Goal: Task Accomplishment & Management: Complete application form

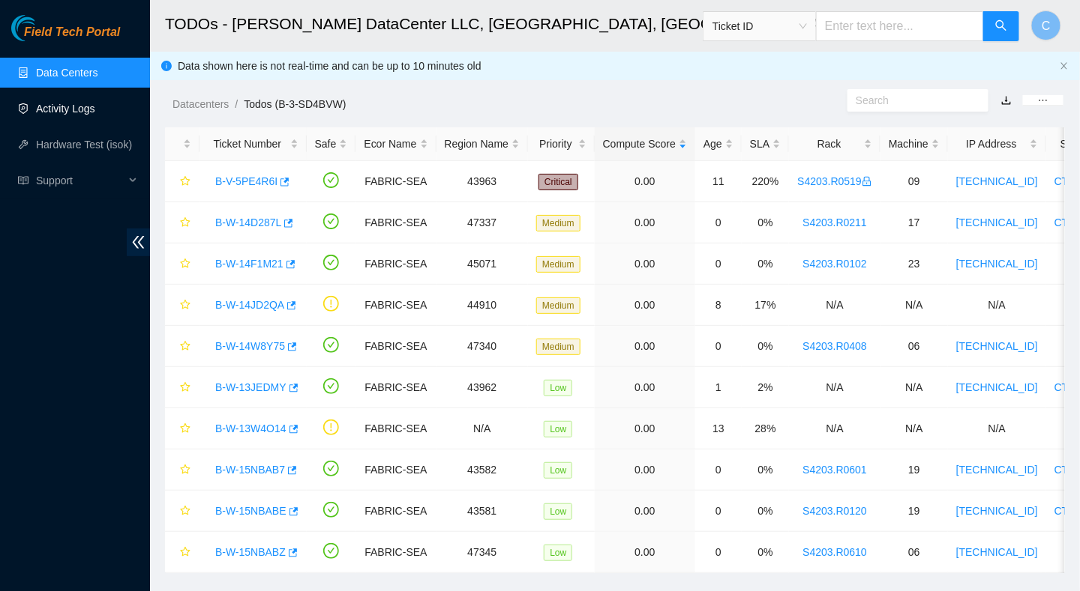
click at [49, 109] on link "Activity Logs" at bounding box center [65, 109] width 59 height 12
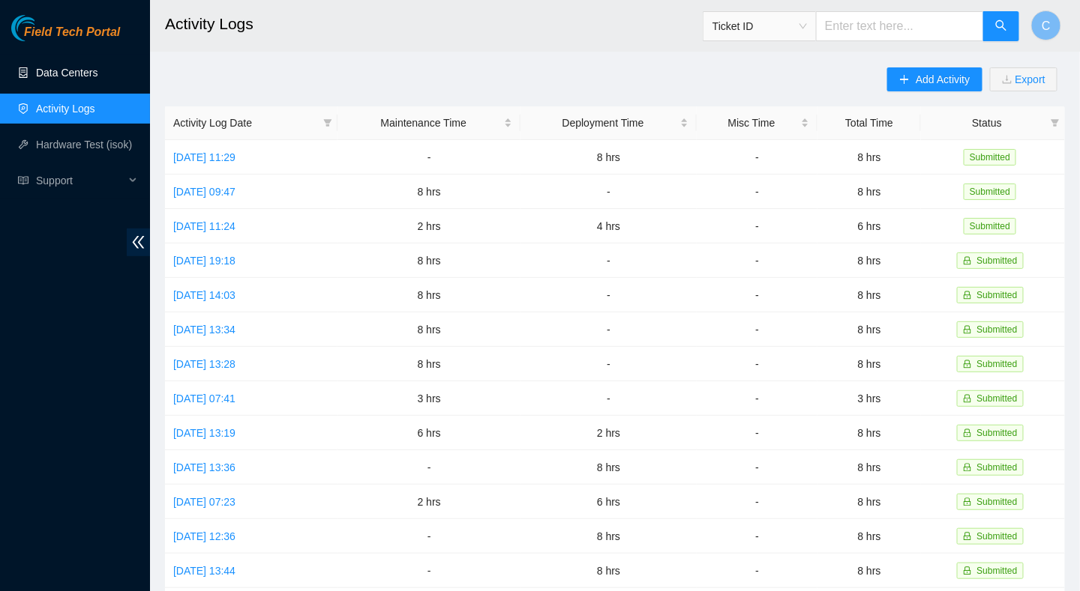
click at [55, 74] on link "Data Centers" at bounding box center [66, 73] width 61 height 12
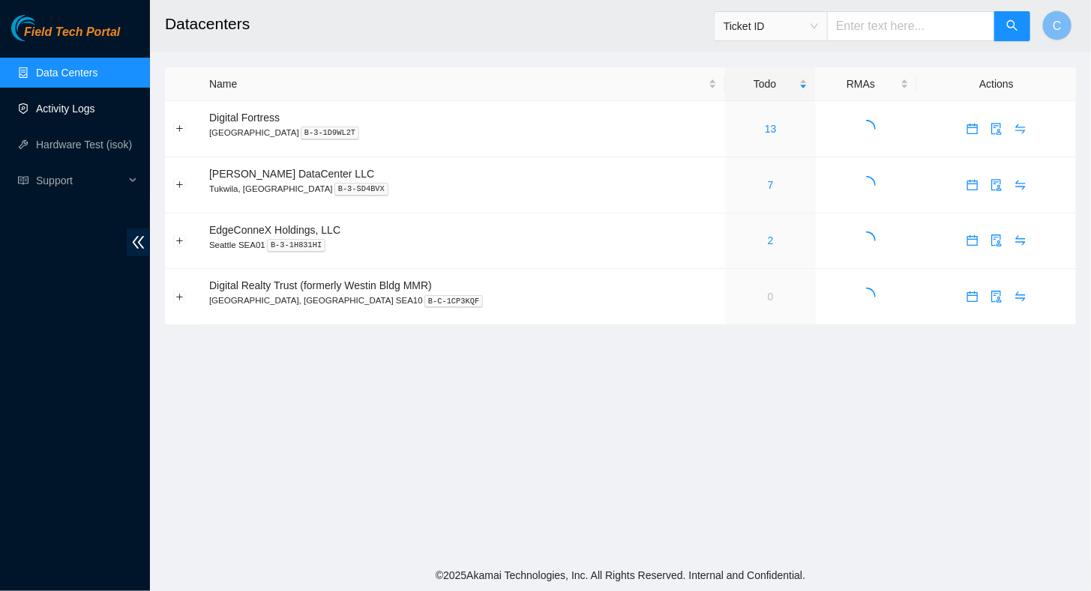
click at [48, 111] on link "Activity Logs" at bounding box center [65, 109] width 59 height 12
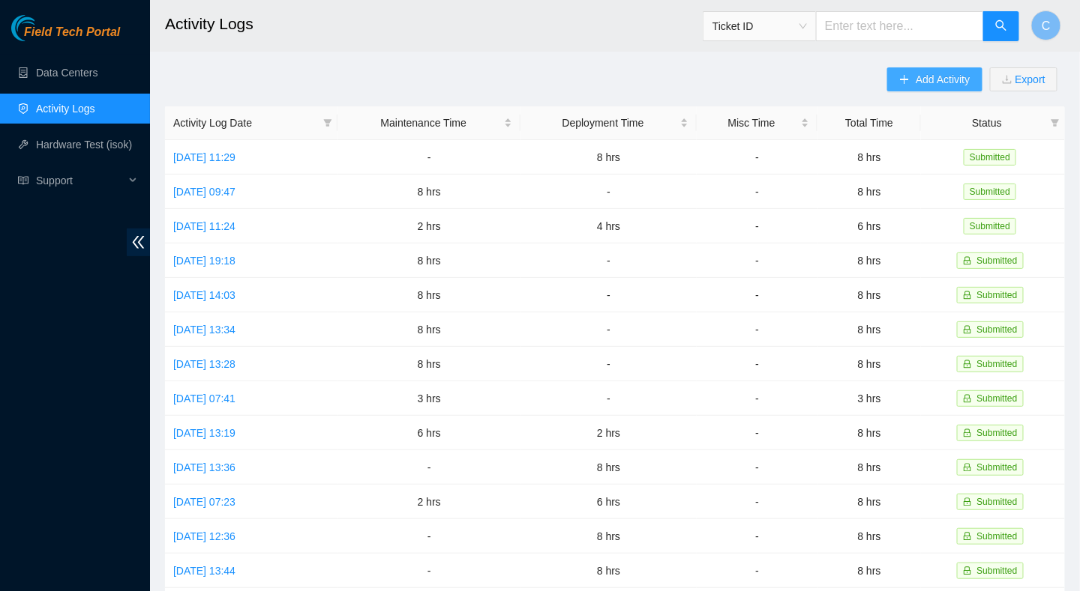
click at [915, 81] on span "Add Activity" at bounding box center [942, 79] width 54 height 16
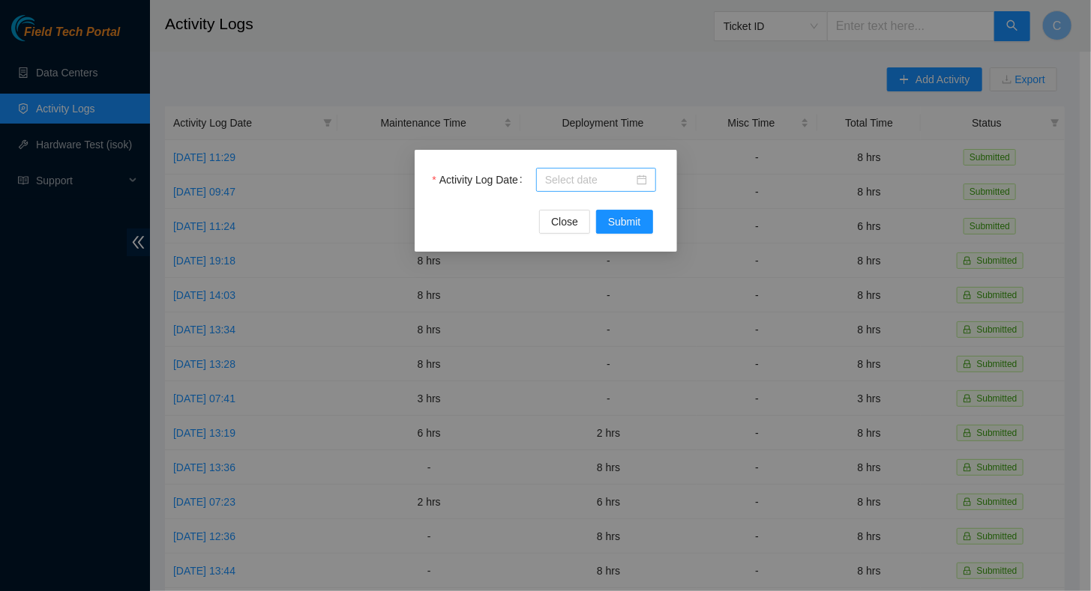
click at [606, 184] on input "Activity Log Date" at bounding box center [589, 180] width 88 height 16
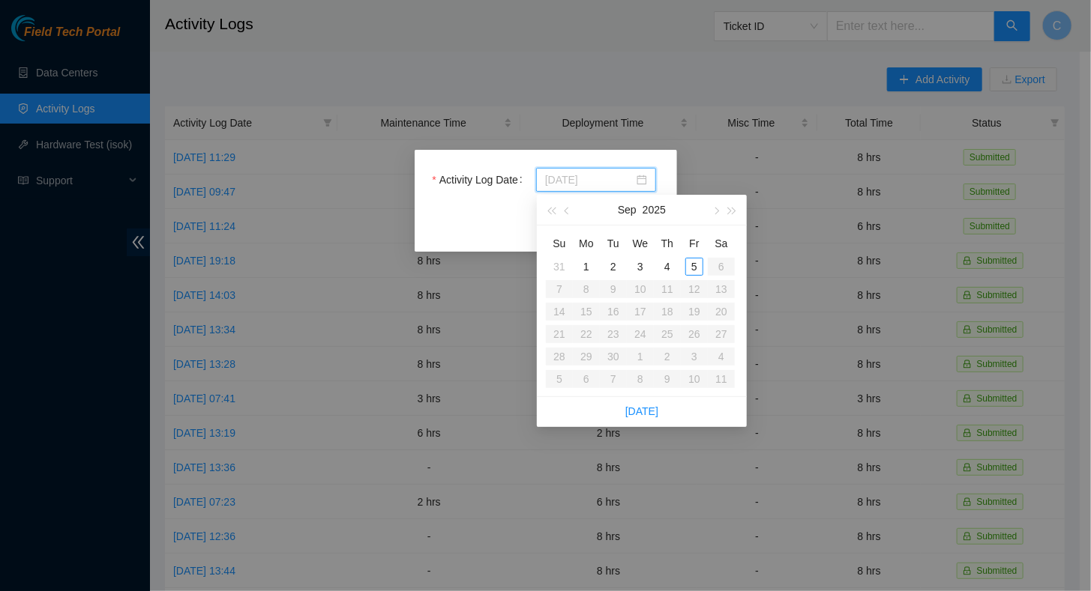
type input "[DATE]"
click at [668, 262] on div "4" at bounding box center [667, 267] width 18 height 18
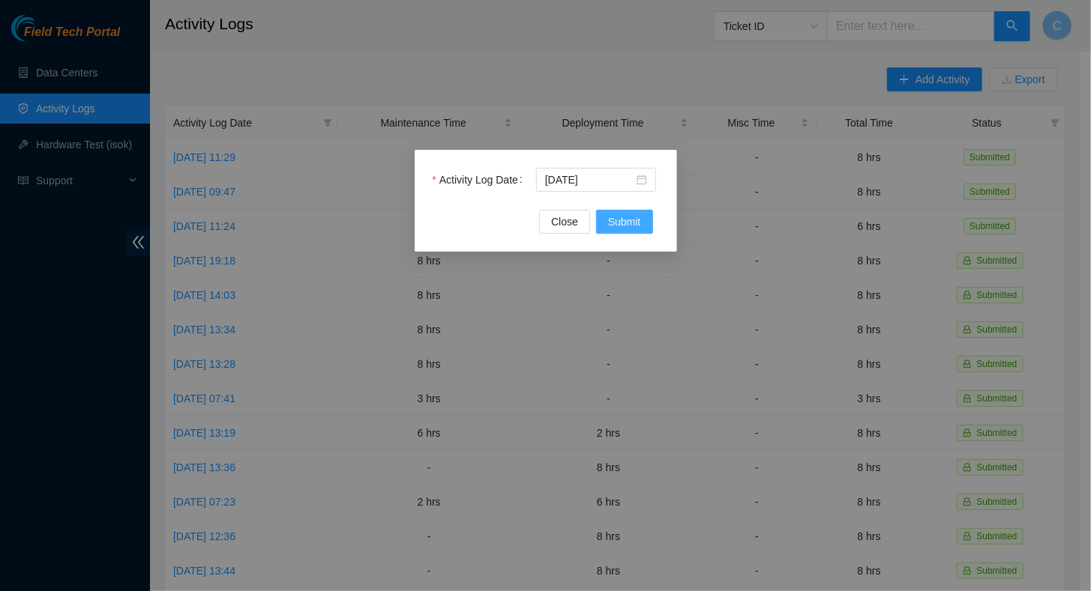
click at [633, 228] on span "Submit" at bounding box center [624, 222] width 33 height 16
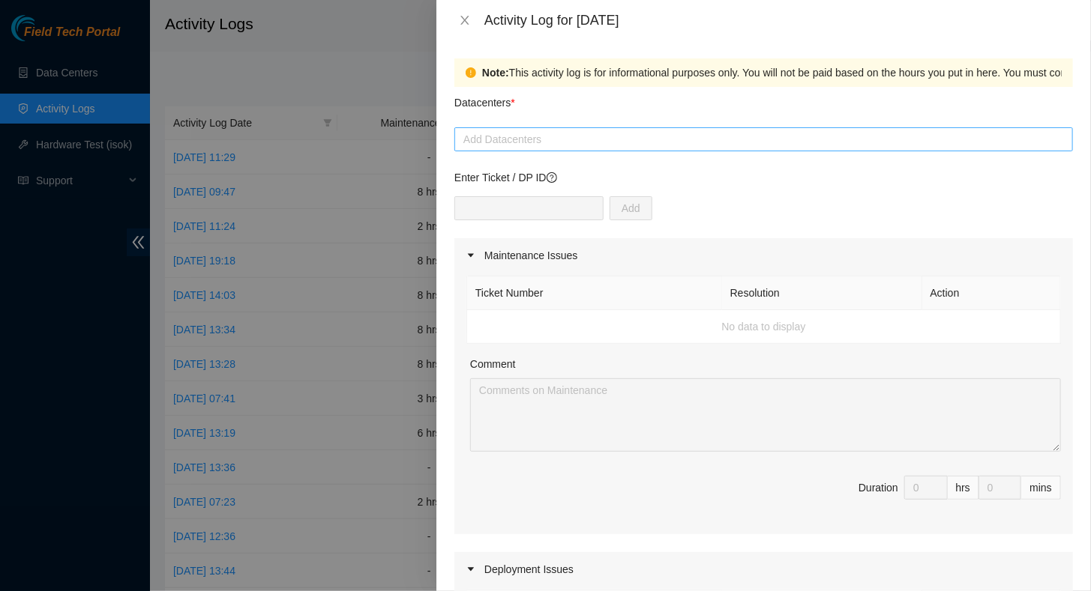
click at [500, 139] on div at bounding box center [763, 139] width 611 height 18
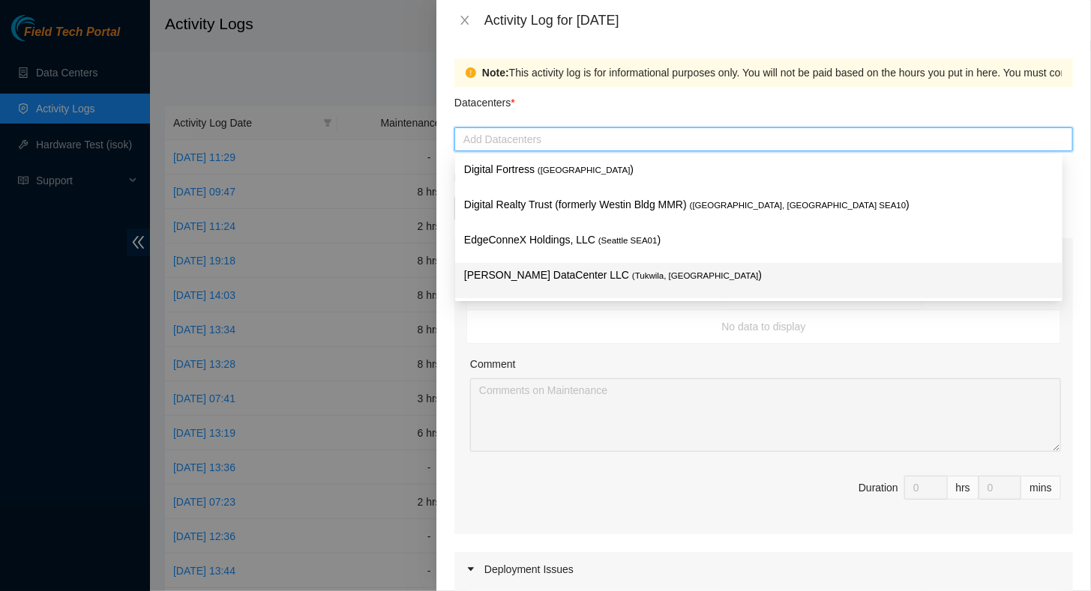
click at [520, 277] on p "[PERSON_NAME] DataCenter LLC ( [GEOGRAPHIC_DATA], [GEOGRAPHIC_DATA] )" at bounding box center [758, 275] width 589 height 17
click at [541, 273] on p "[PERSON_NAME] DataCenter LLC ( [GEOGRAPHIC_DATA], [GEOGRAPHIC_DATA] )" at bounding box center [758, 275] width 589 height 17
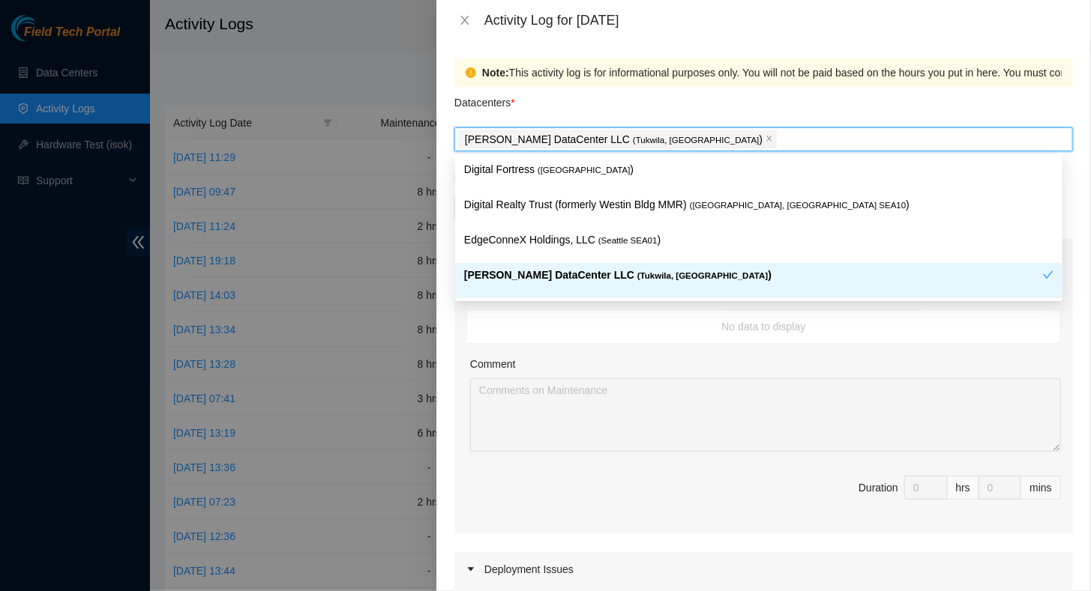
click at [600, 349] on div "Ticket Number Resolution Action No data to display Comment Duration 0 hrs 0 mins" at bounding box center [763, 404] width 618 height 262
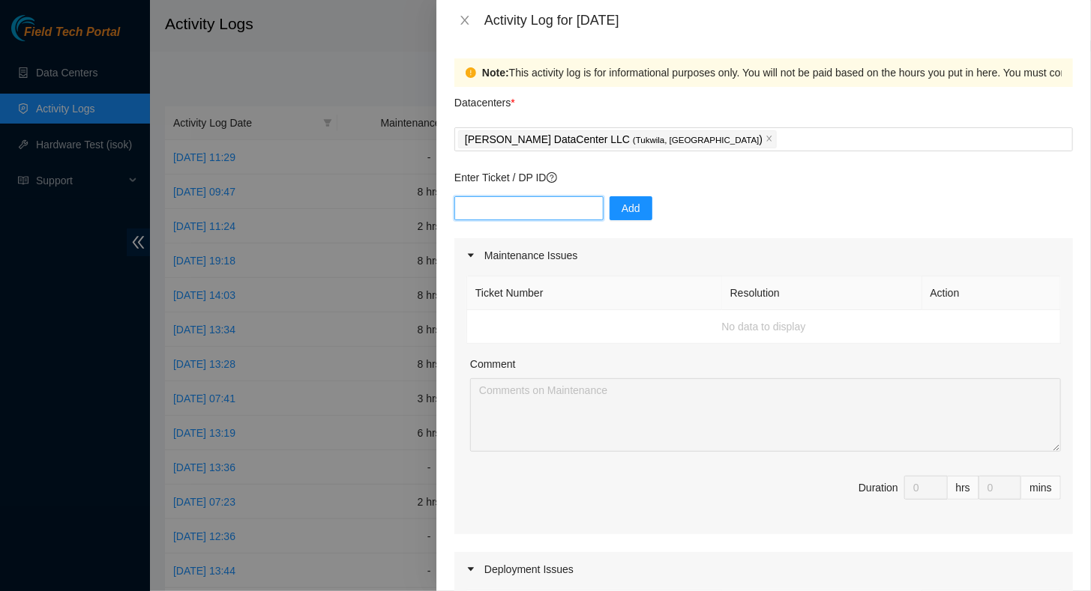
click at [496, 210] on input "text" at bounding box center [528, 208] width 149 height 24
type input "DP77028"
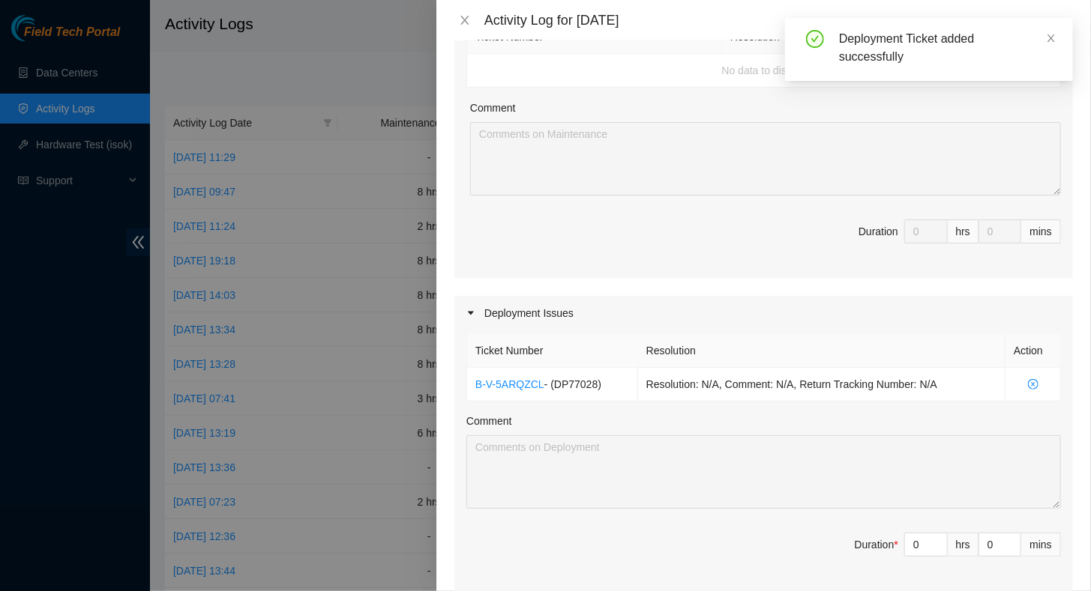
scroll to position [375, 0]
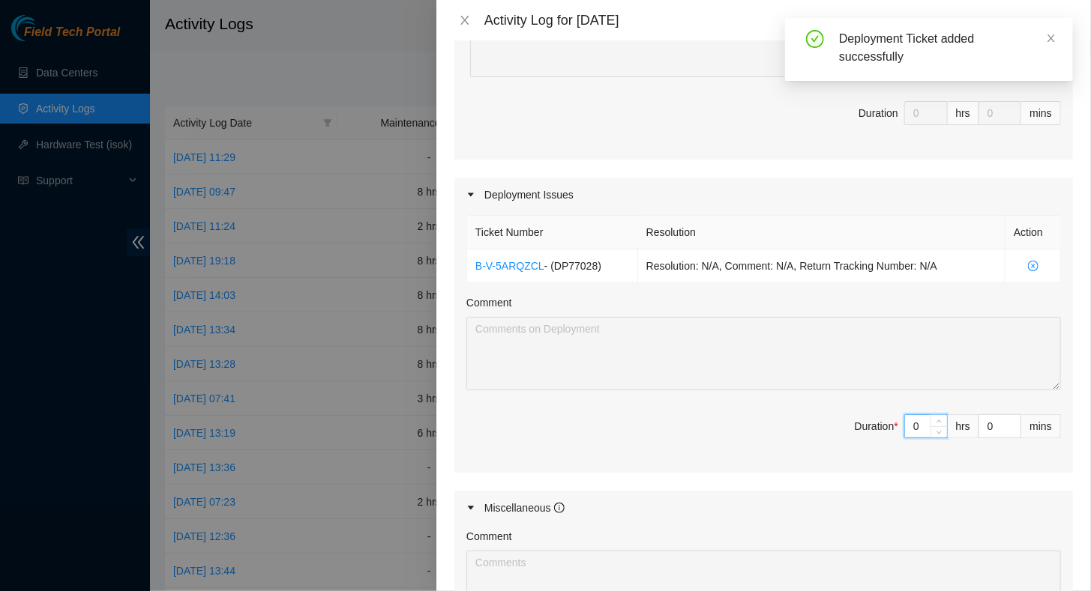
drag, startPoint x: 909, startPoint y: 429, endPoint x: 886, endPoint y: 428, distance: 23.3
click at [886, 428] on span "Duration * 0 hrs 0 mins" at bounding box center [763, 436] width 594 height 42
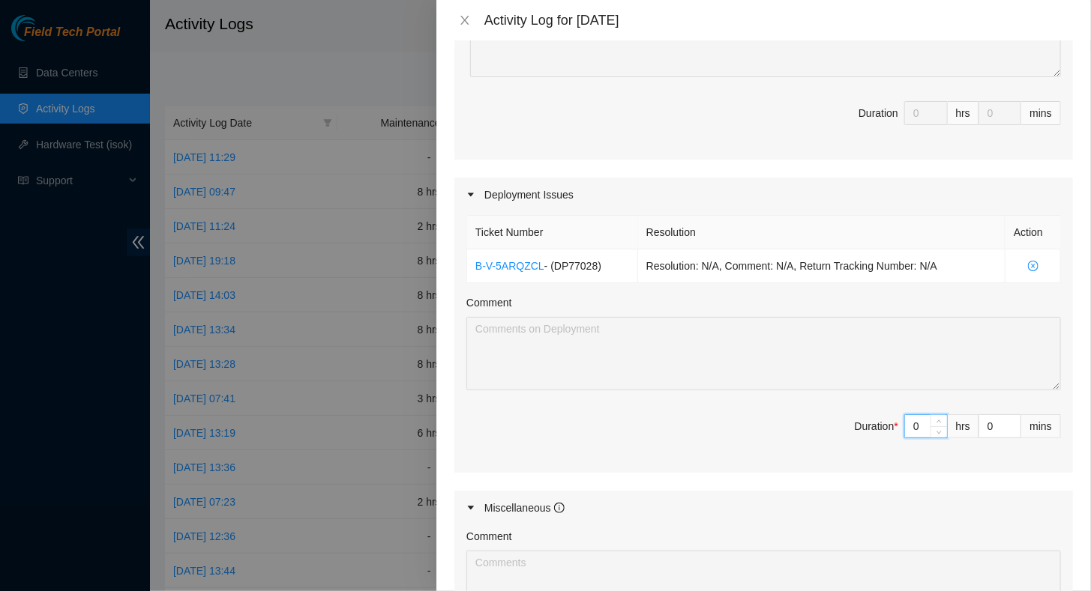
type input "8"
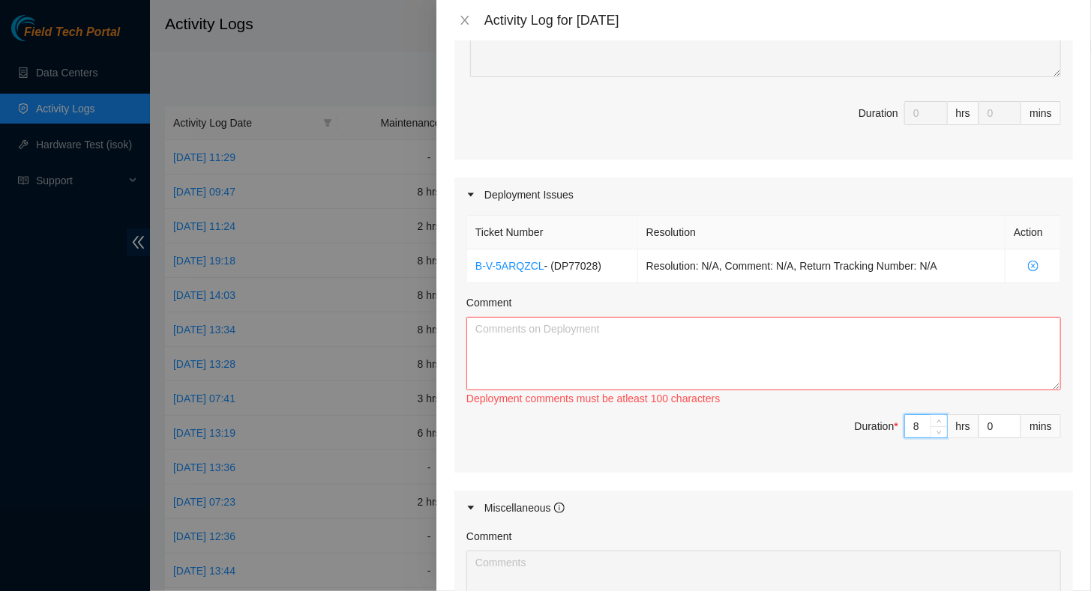
type input "8"
click at [685, 343] on textarea "Comment" at bounding box center [763, 353] width 594 height 73
paste textarea "Worked with Net Tech Ethan & Net Tech [PERSON_NAME] on the following: DP84101 -…"
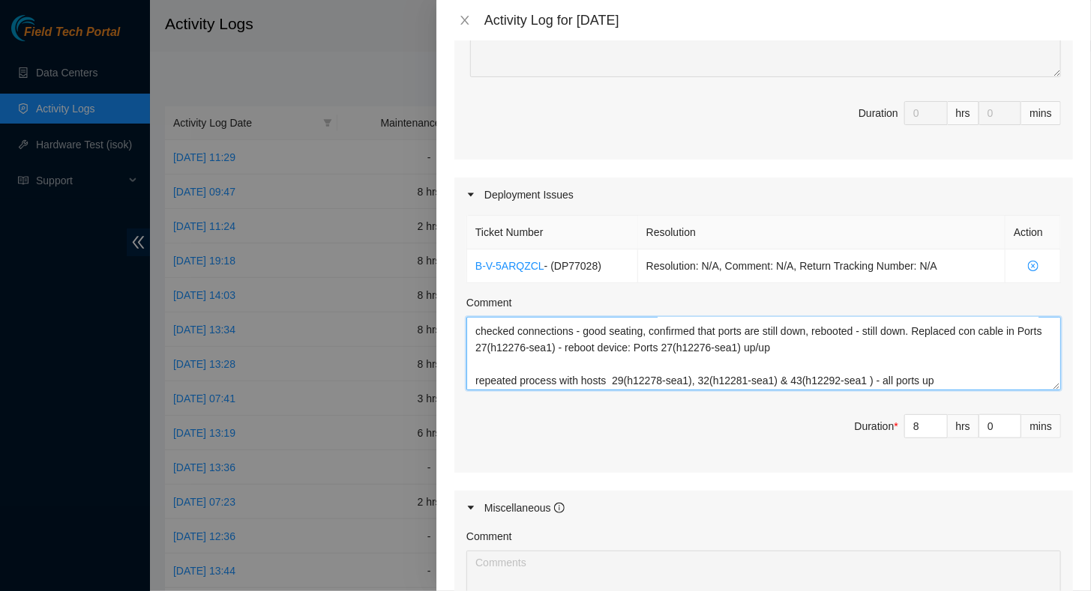
scroll to position [91, 0]
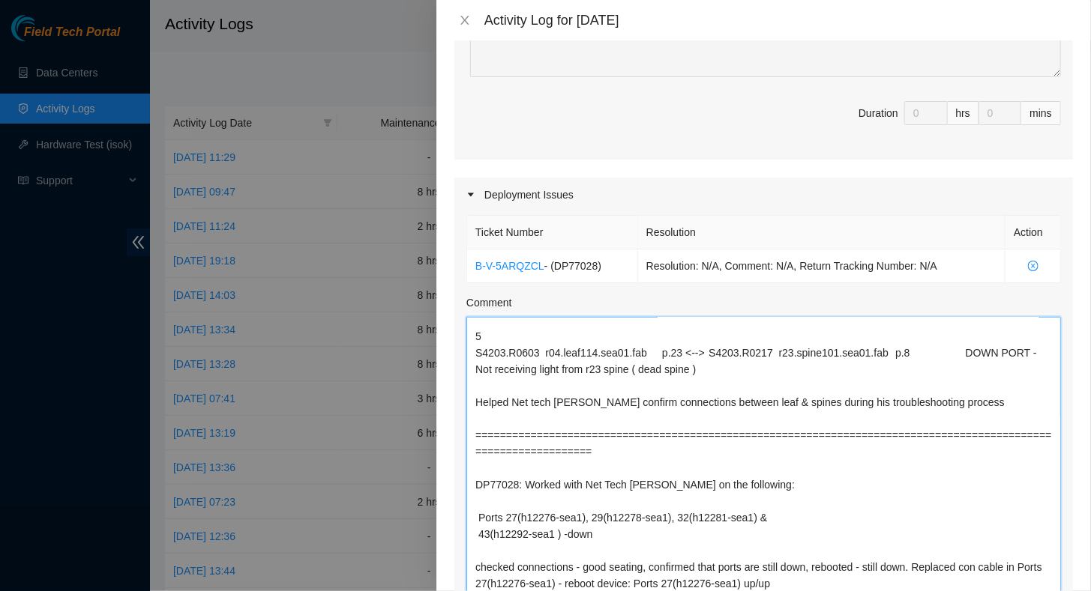
drag, startPoint x: 1046, startPoint y: 383, endPoint x: 1011, endPoint y: 629, distance: 248.3
click at [1011, 591] on html "Field Tech Portal Data Centers Activity Logs Hardware Test (isok) Support Activ…" at bounding box center [545, 295] width 1091 height 591
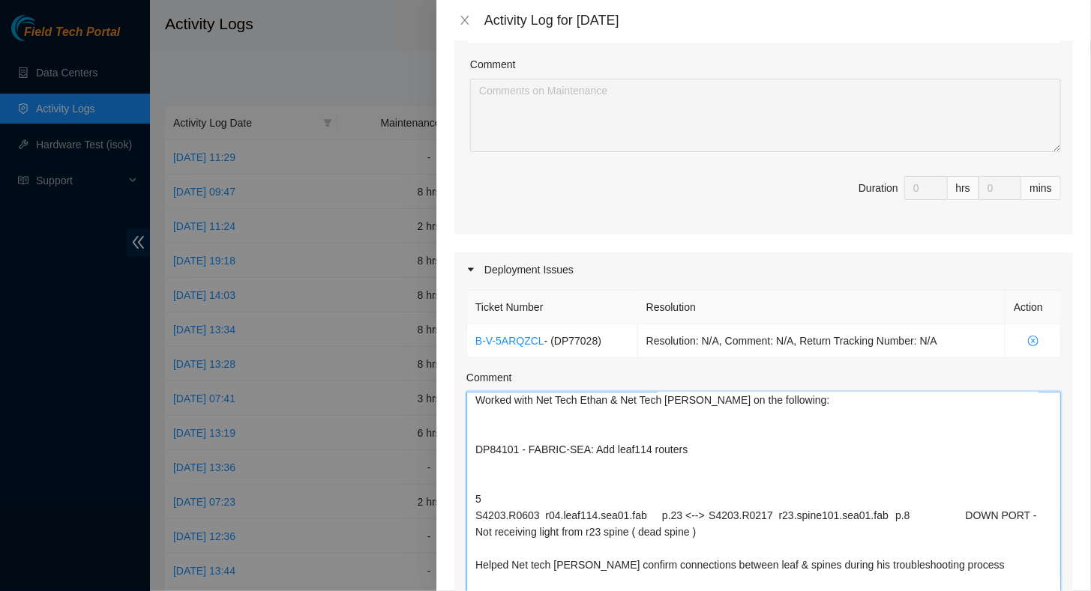
scroll to position [0, 0]
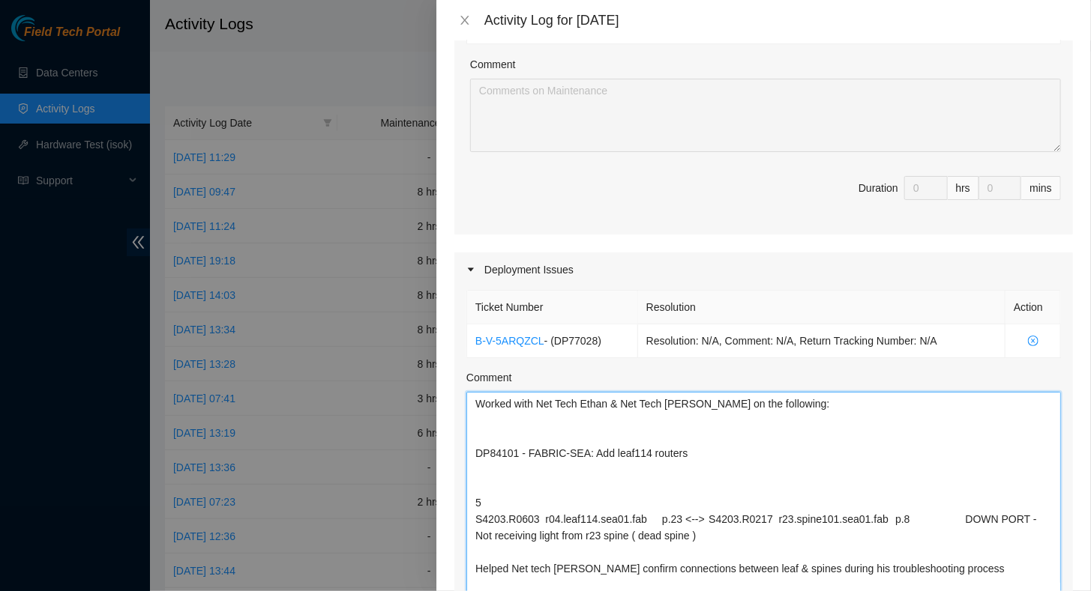
drag, startPoint x: 515, startPoint y: 446, endPoint x: 472, endPoint y: 448, distance: 43.5
click at [472, 448] on textarea "Worked with Net Tech Ethan & Net Tech [PERSON_NAME] on the following: DP84101 -…" at bounding box center [763, 551] width 594 height 319
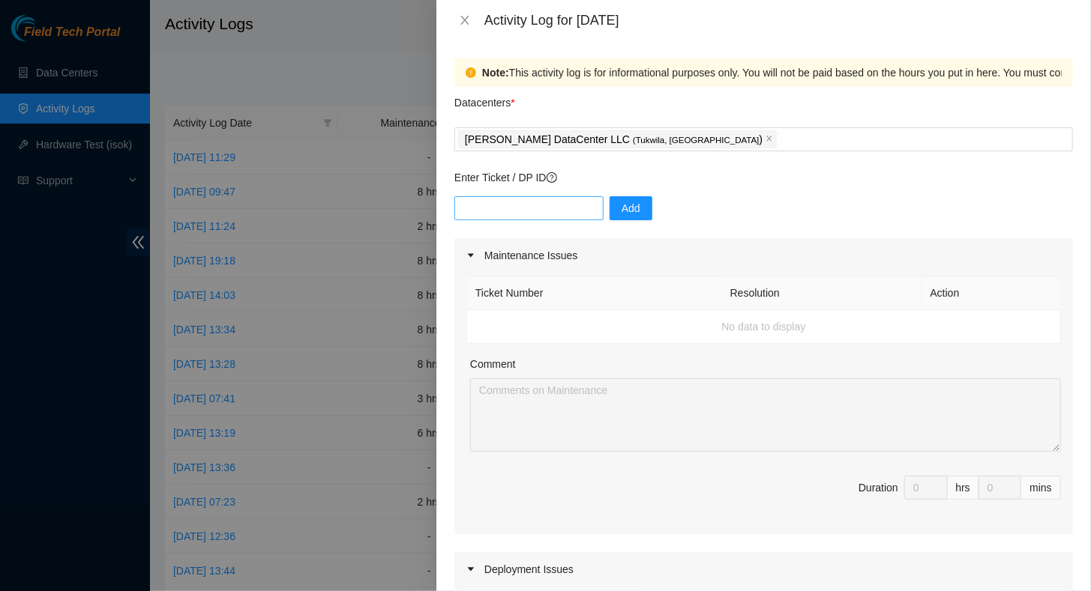
type textarea "Worked with Net Tech Ethan & Net Tech [PERSON_NAME] on the following: DP84101 -…"
click at [495, 211] on input "text" at bounding box center [528, 208] width 149 height 24
paste input "DP84101"
drag, startPoint x: 592, startPoint y: 232, endPoint x: 648, endPoint y: 222, distance: 56.5
click at [651, 225] on div "DP84101 Add" at bounding box center [763, 217] width 618 height 42
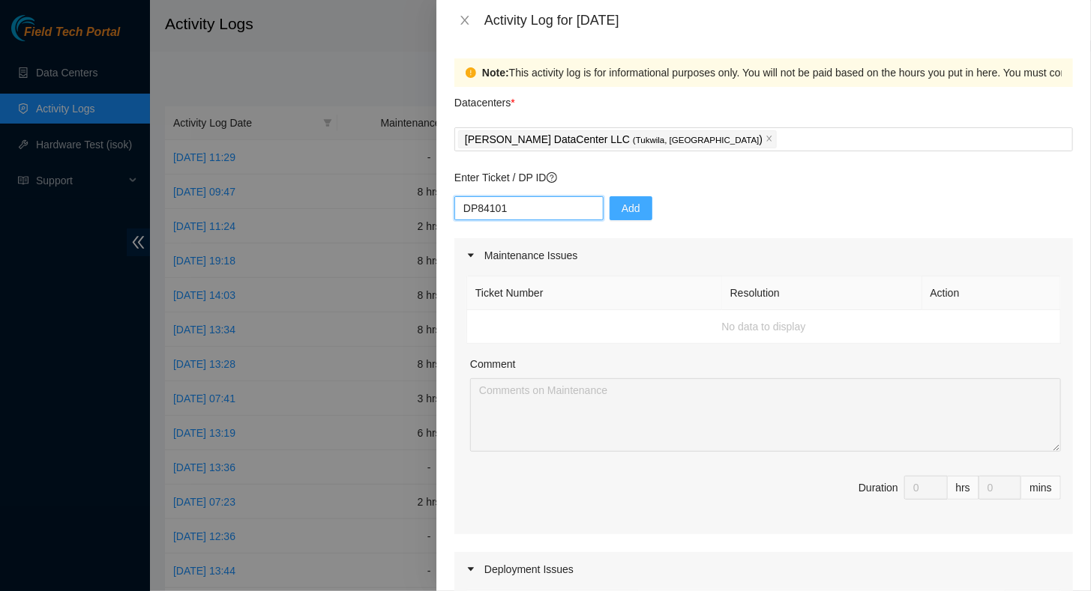
type input "DP84101"
click at [628, 213] on button "Add" at bounding box center [630, 208] width 43 height 24
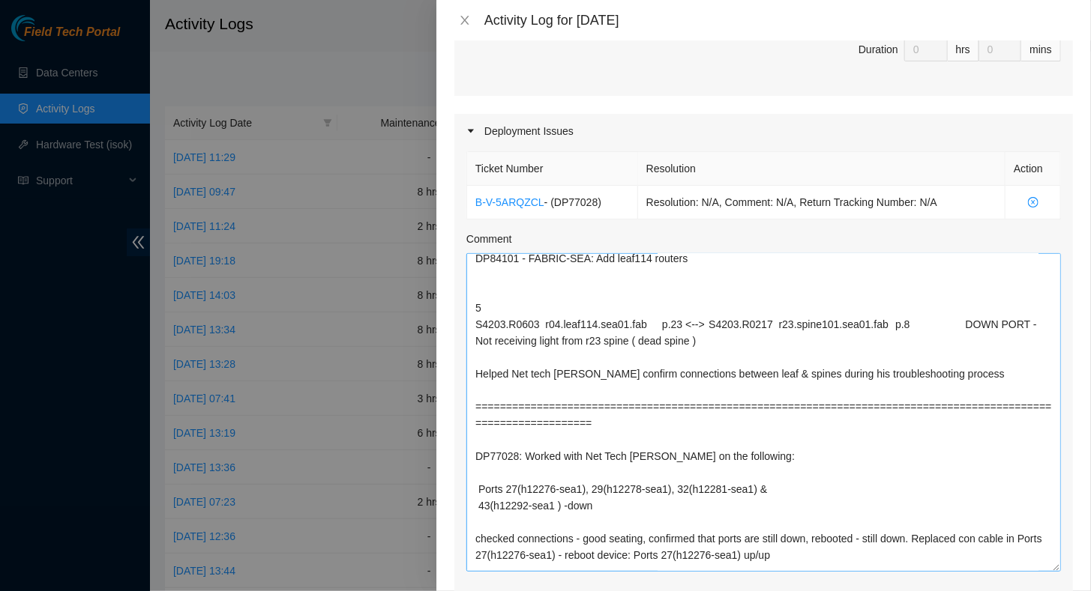
scroll to position [150, 0]
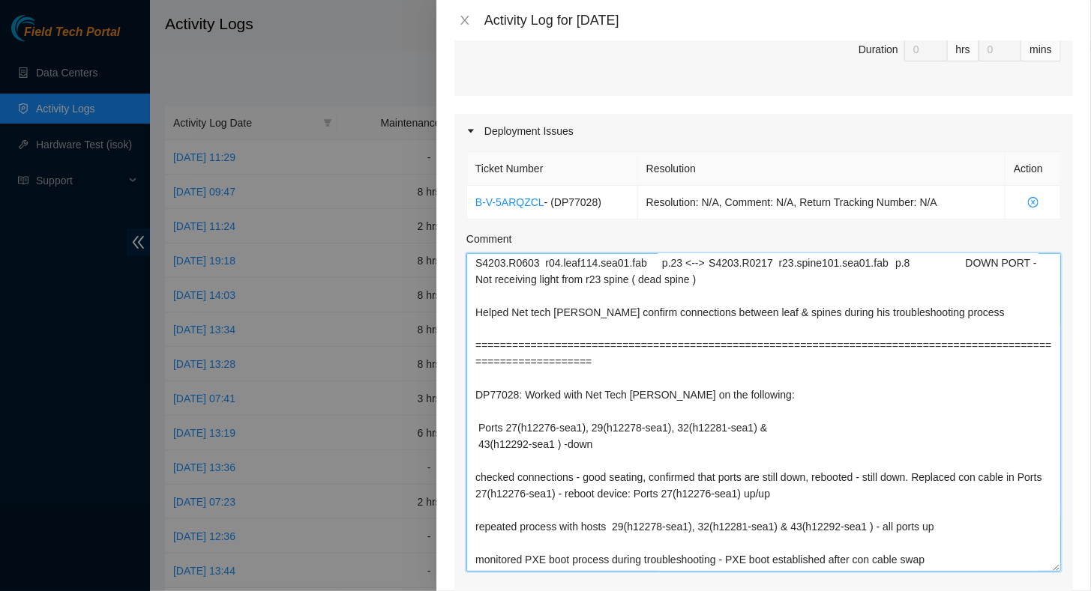
click at [840, 541] on textarea "Worked with Net Tech Ethan & Net Tech [PERSON_NAME] on the following: DP84101 -…" at bounding box center [763, 412] width 594 height 319
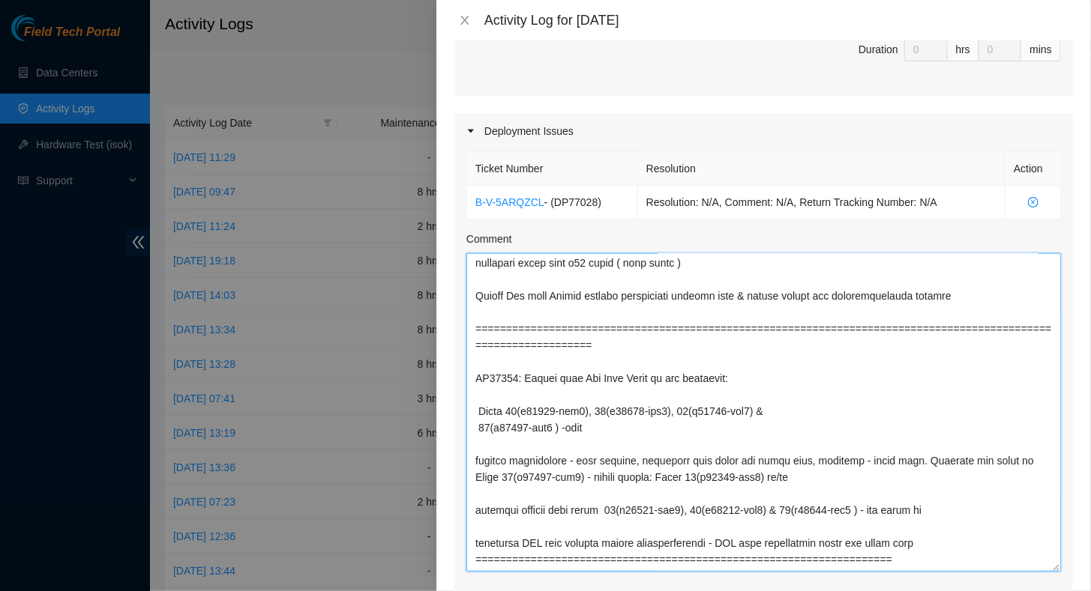
scroll to position [162, 0]
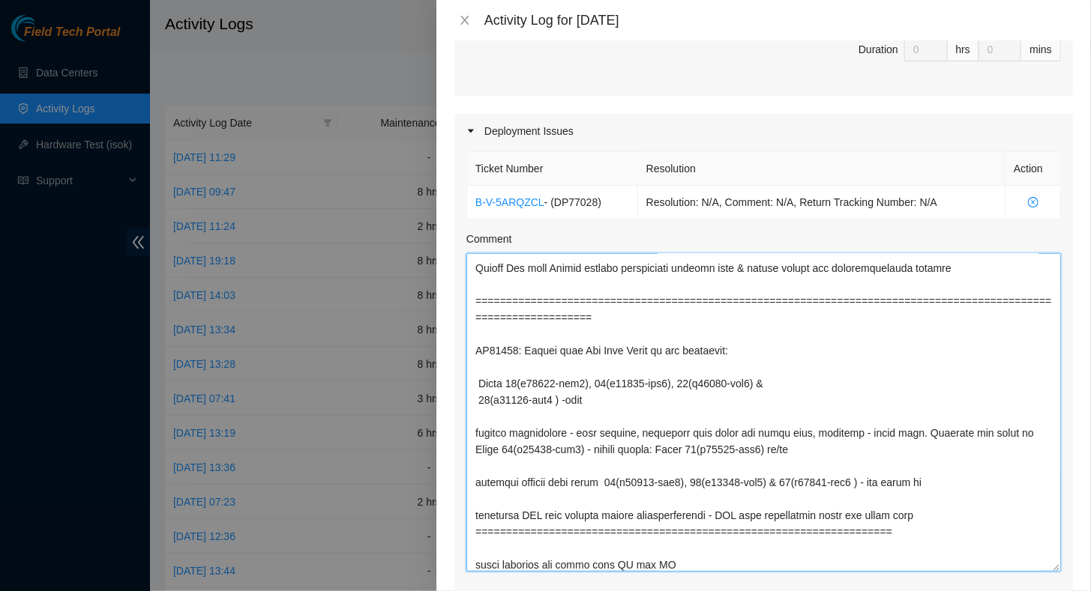
paste textarea "DP85242 - FABRIC-SEA: Deploy Linode GPU Region"
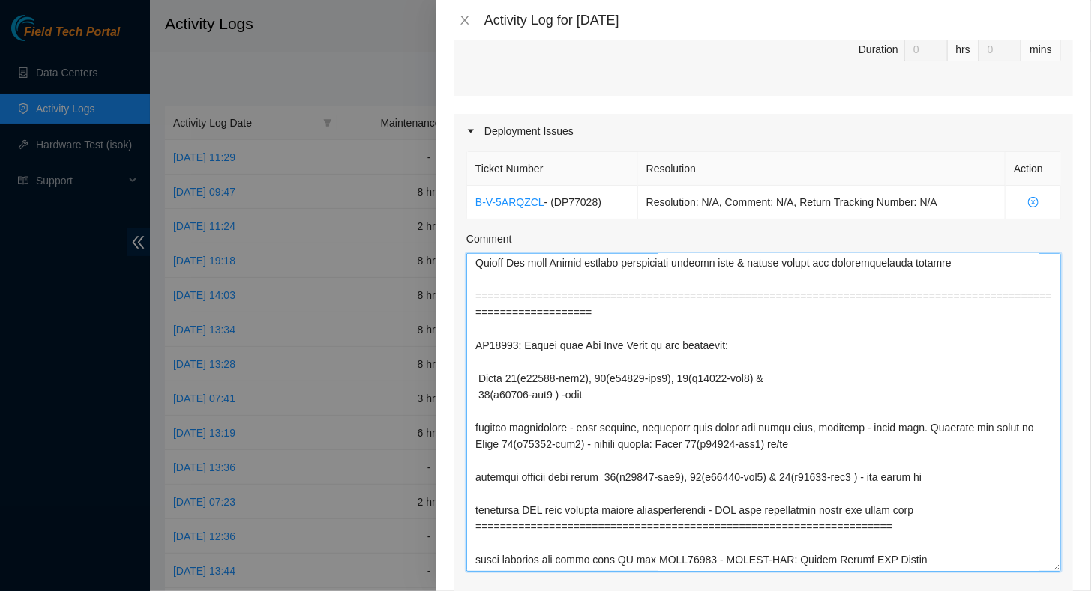
drag, startPoint x: 666, startPoint y: 563, endPoint x: 654, endPoint y: 543, distance: 23.9
click at [654, 543] on textarea "Comment" at bounding box center [763, 412] width 594 height 319
click at [889, 564] on textarea "Comment" at bounding box center [763, 412] width 594 height 319
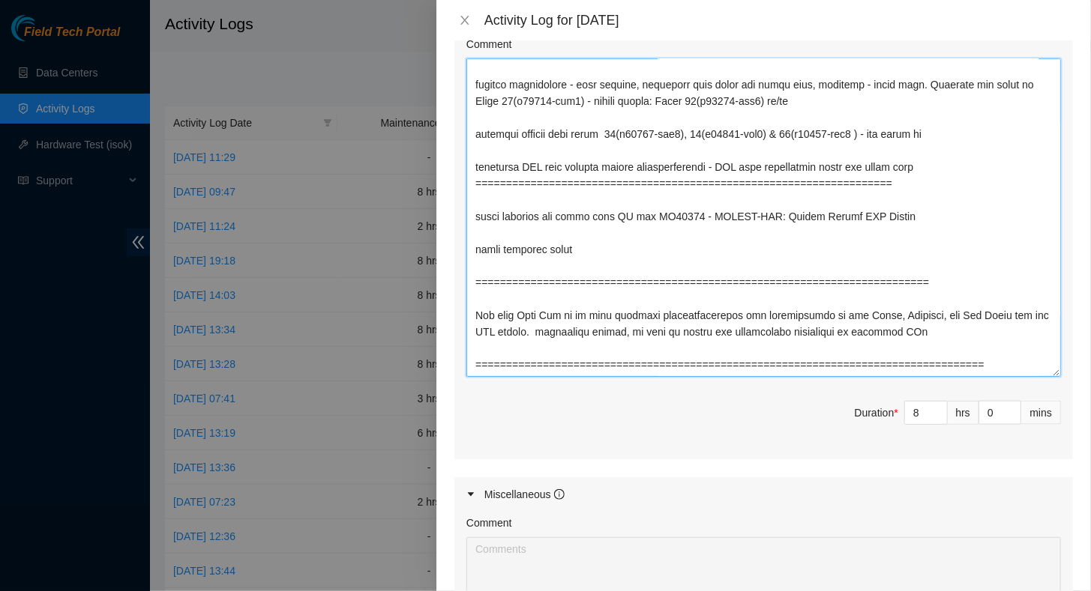
scroll to position [888, 0]
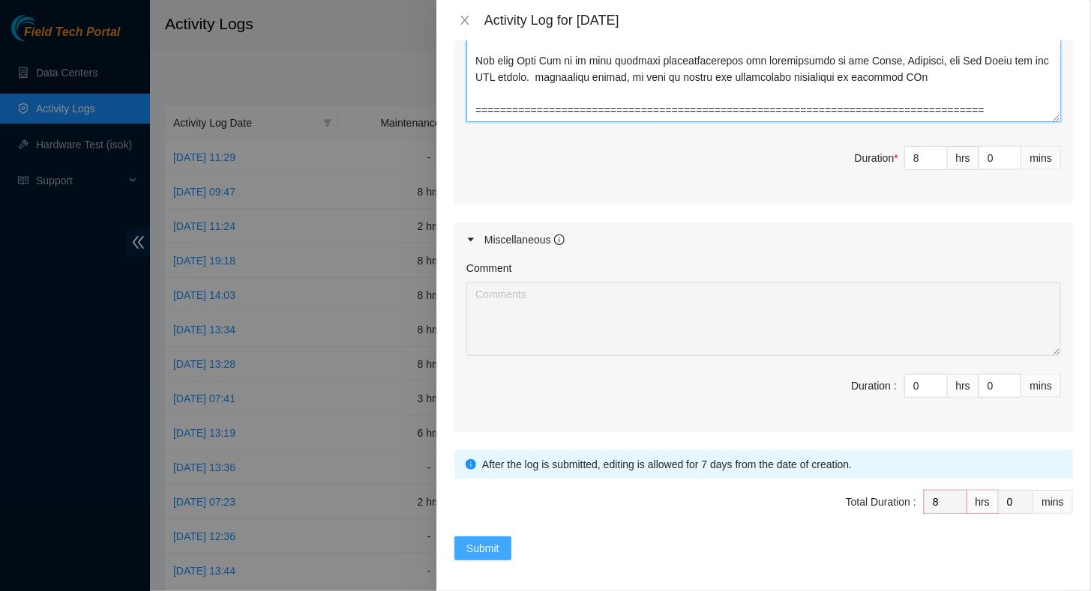
type textarea "Worked with Net Tech Ethan & Net Tech [PERSON_NAME] on the following: DP84101 -…"
click at [484, 544] on span "Submit" at bounding box center [482, 549] width 33 height 16
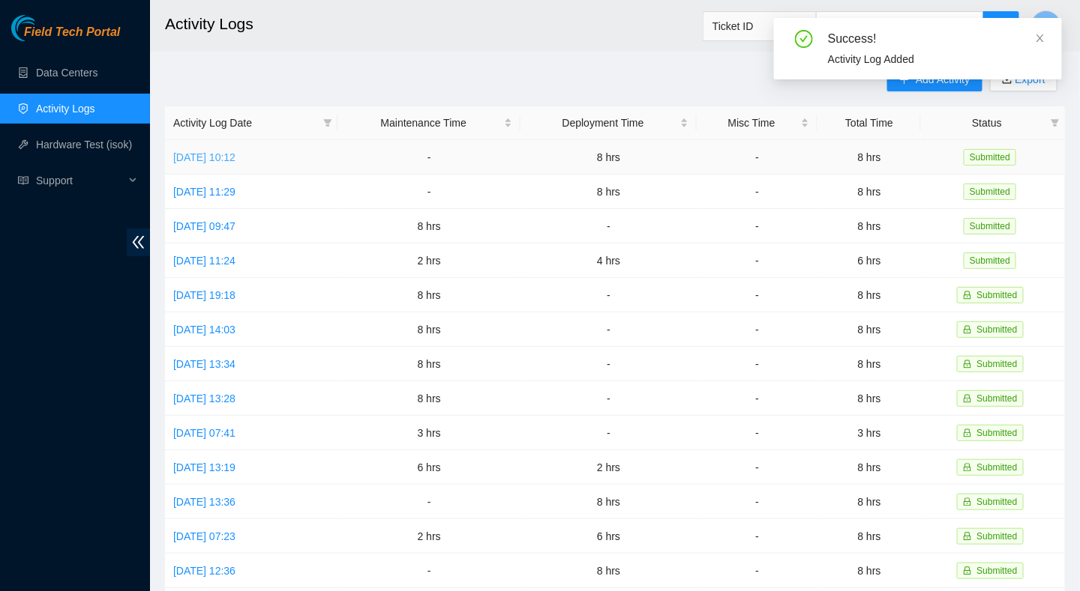
click at [235, 157] on link "[DATE] 10:12" at bounding box center [204, 157] width 62 height 12
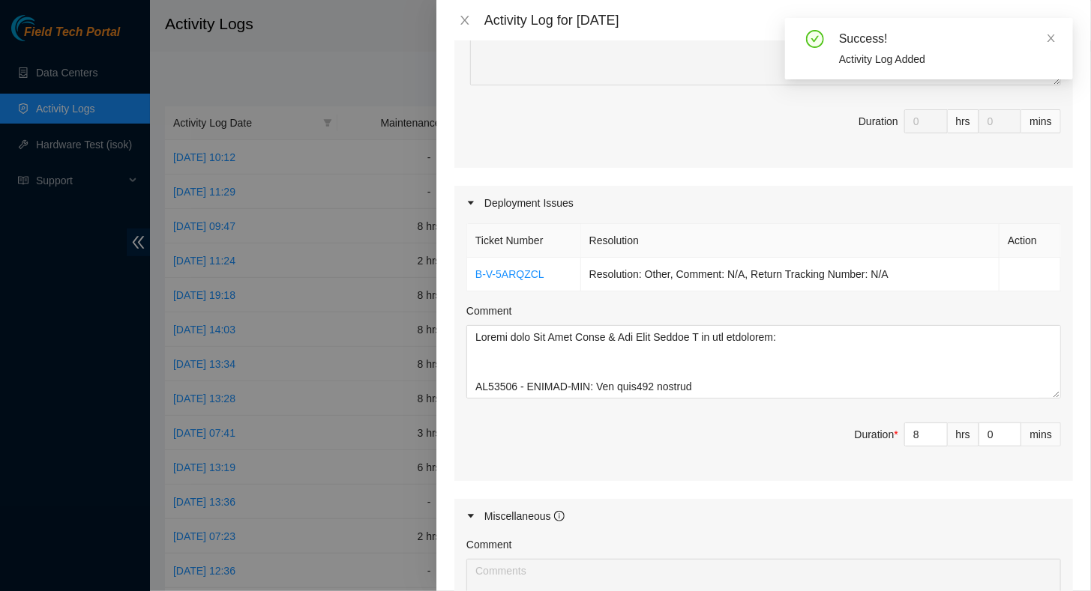
scroll to position [375, 0]
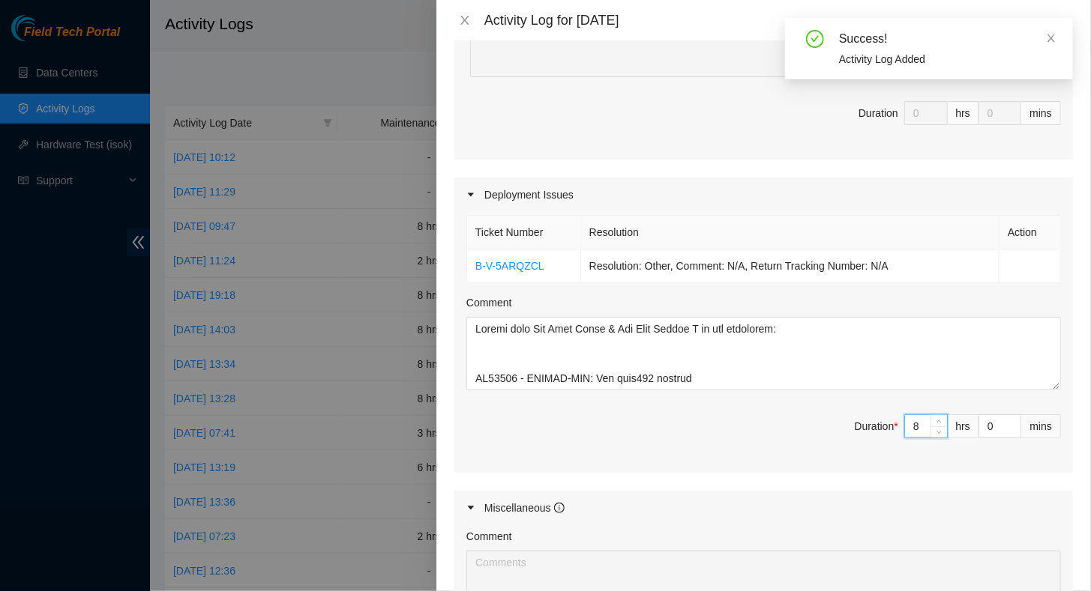
click at [909, 424] on input "8" at bounding box center [926, 426] width 42 height 22
type input "6"
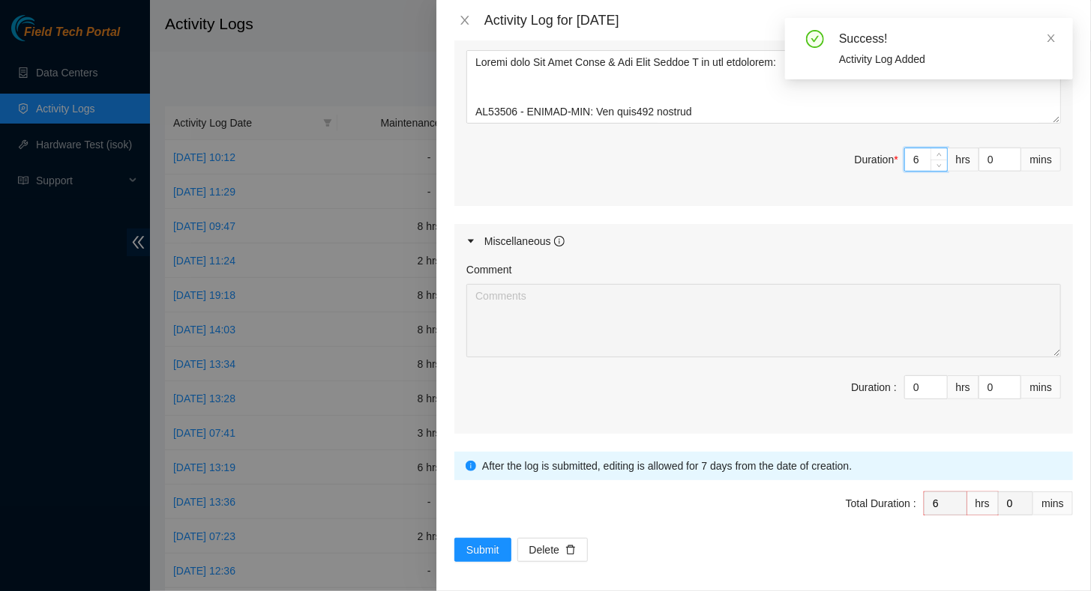
scroll to position [642, 0]
type input "6"
click at [488, 543] on span "Submit" at bounding box center [482, 549] width 33 height 16
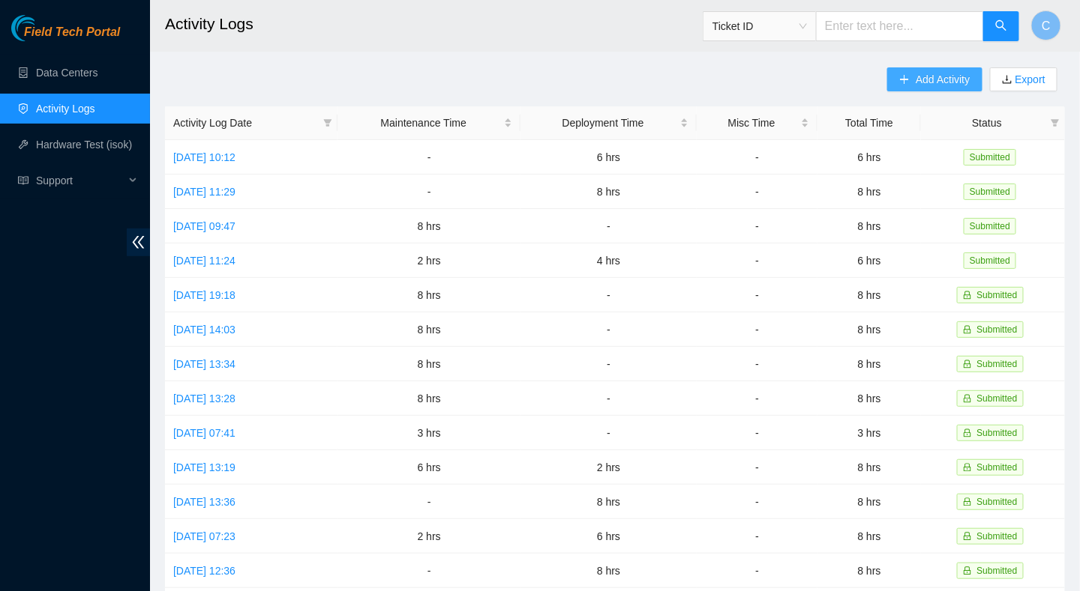
click at [913, 79] on button "Add Activity" at bounding box center [934, 79] width 94 height 24
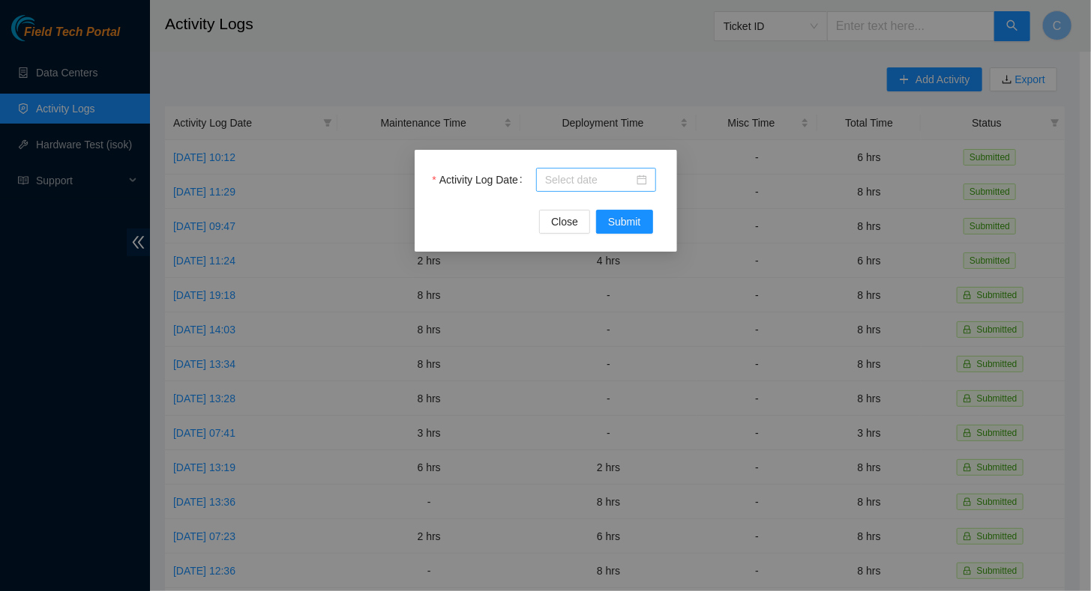
click at [588, 180] on input "Activity Log Date" at bounding box center [589, 180] width 88 height 16
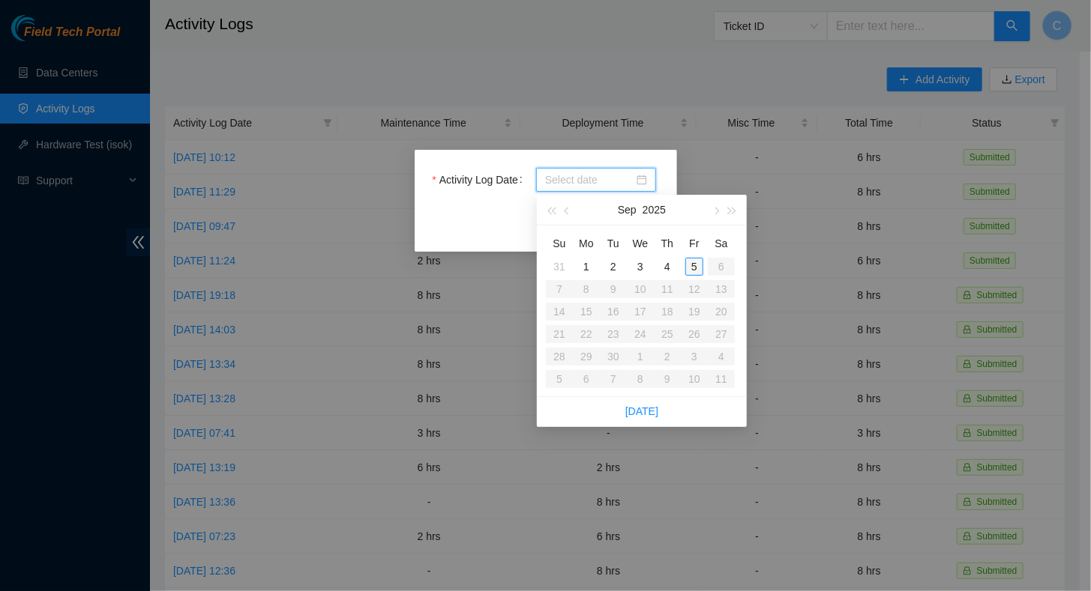
type input "[DATE]"
click at [696, 268] on div "5" at bounding box center [694, 267] width 18 height 18
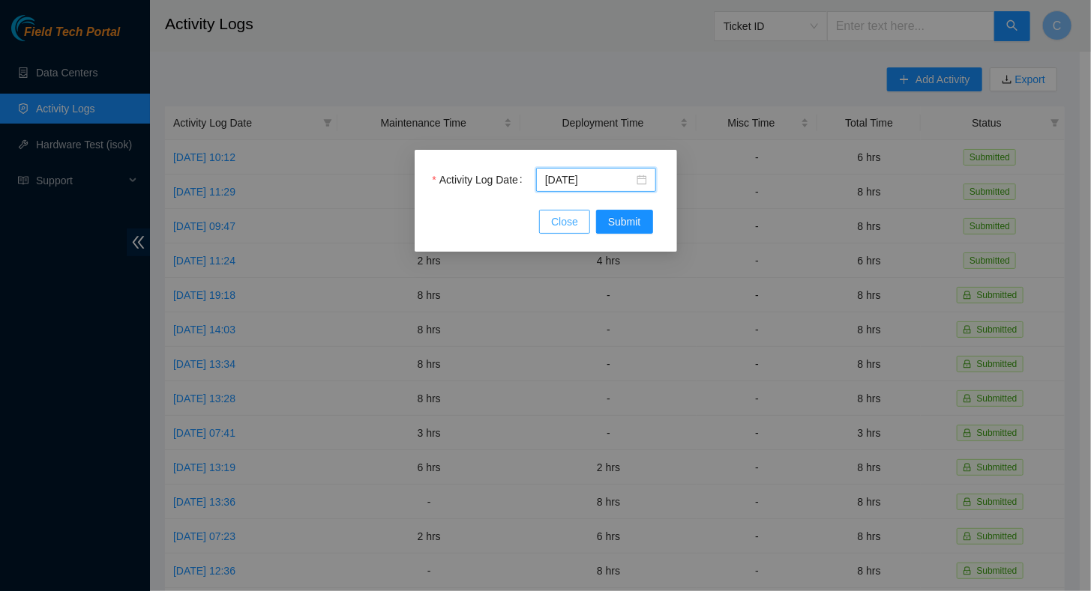
click at [564, 224] on span "Close" at bounding box center [564, 222] width 27 height 16
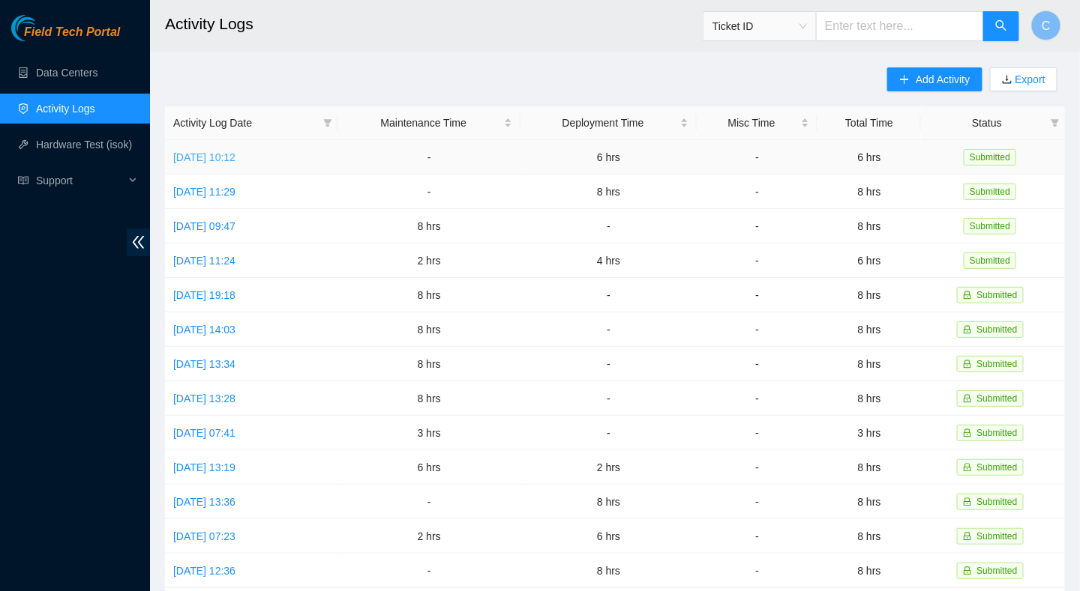
click at [211, 160] on link "[DATE] 10:12" at bounding box center [204, 157] width 62 height 12
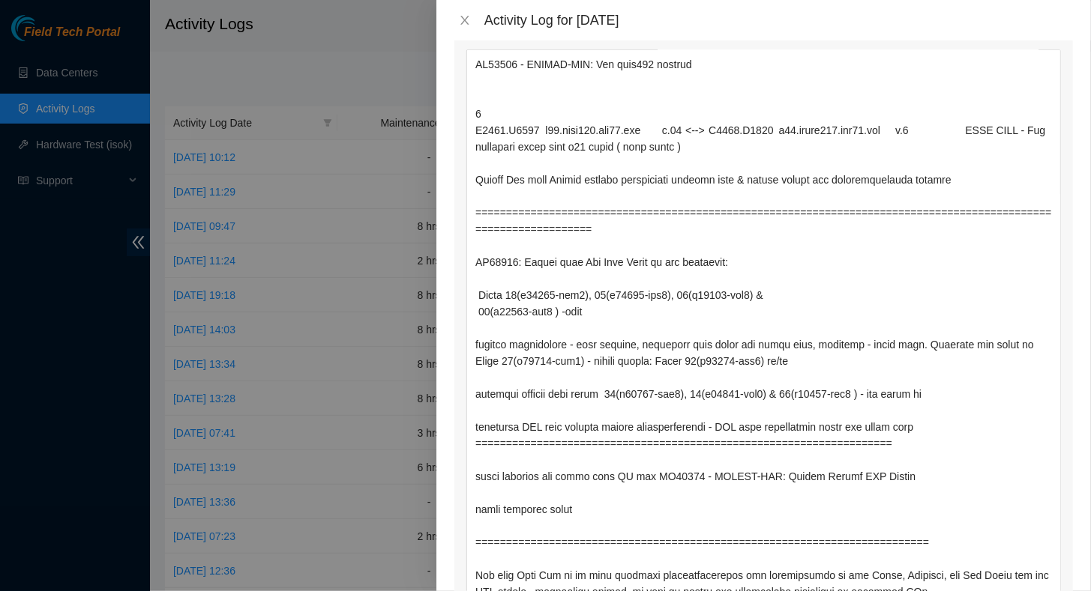
drag, startPoint x: 1048, startPoint y: 114, endPoint x: 900, endPoint y: 621, distance: 528.1
click at [900, 591] on html "Field Tech Portal Data Centers Activity Logs Hardware Test (isok) Support Activ…" at bounding box center [545, 295] width 1091 height 591
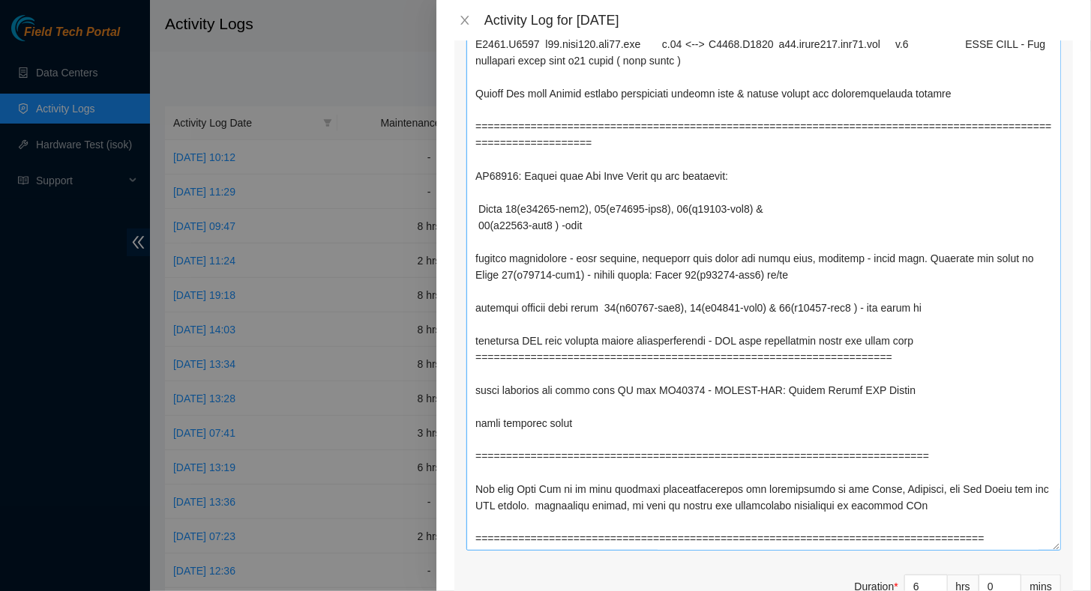
scroll to position [717, 0]
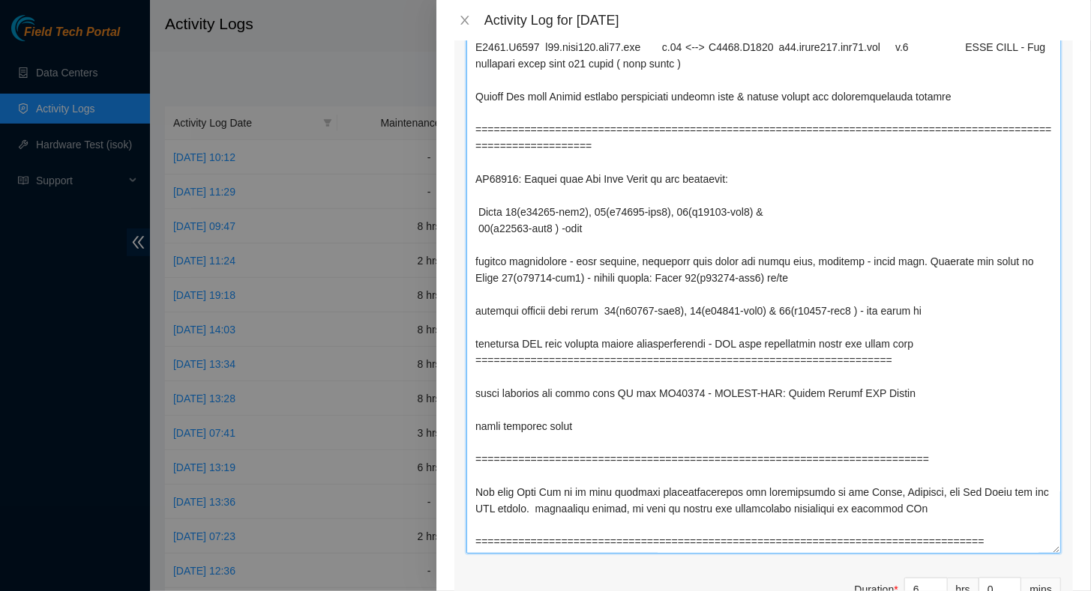
drag, startPoint x: 652, startPoint y: 374, endPoint x: 892, endPoint y: 371, distance: 239.9
click at [891, 370] on textarea "Comment" at bounding box center [763, 264] width 594 height 579
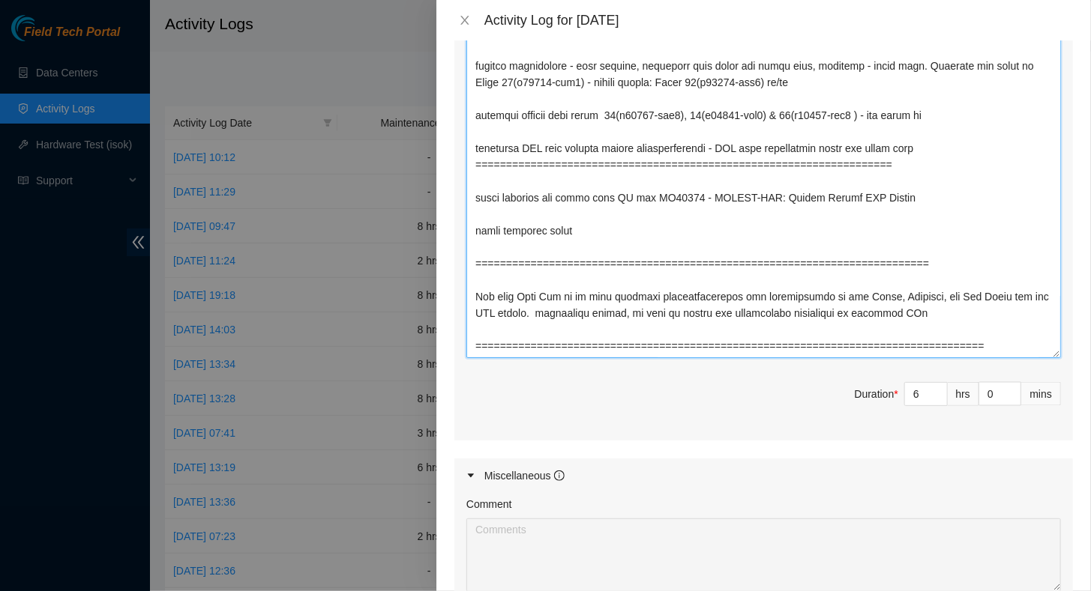
scroll to position [1149, 0]
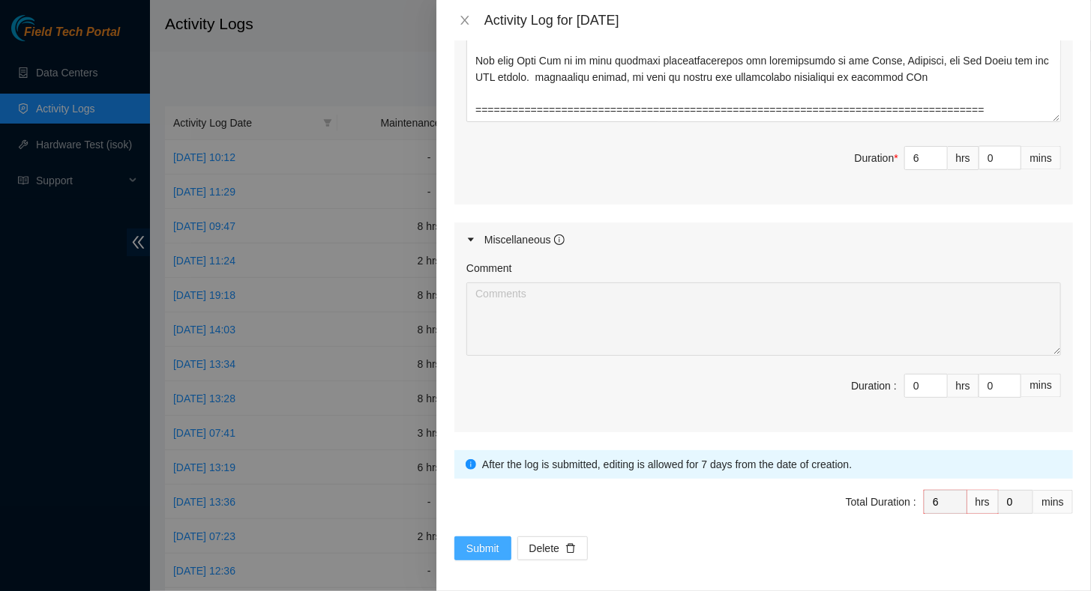
click at [476, 541] on span "Submit" at bounding box center [482, 549] width 33 height 16
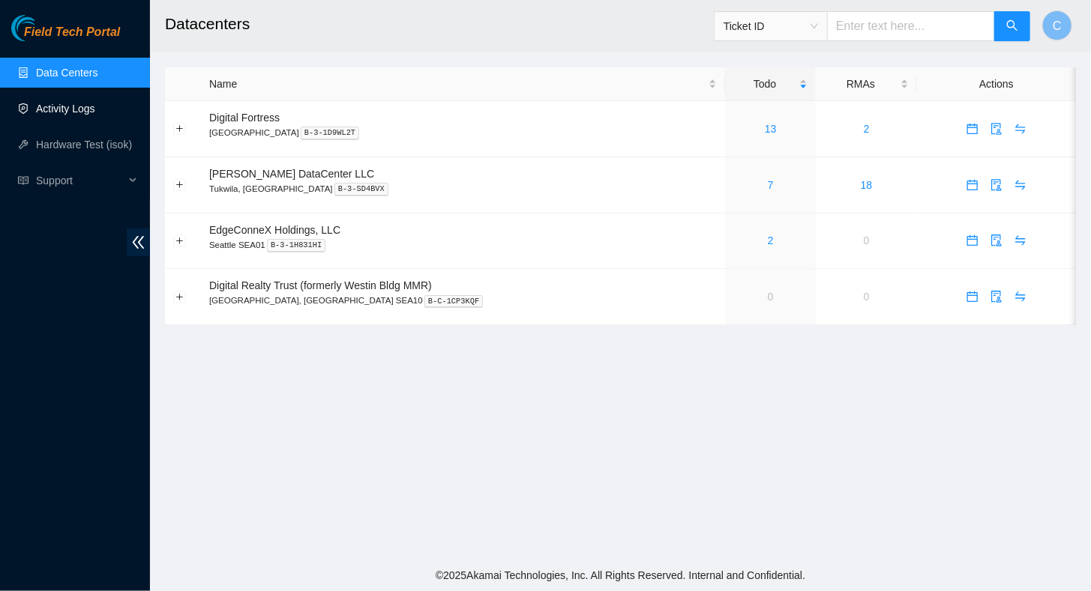
click at [70, 109] on link "Activity Logs" at bounding box center [65, 109] width 59 height 12
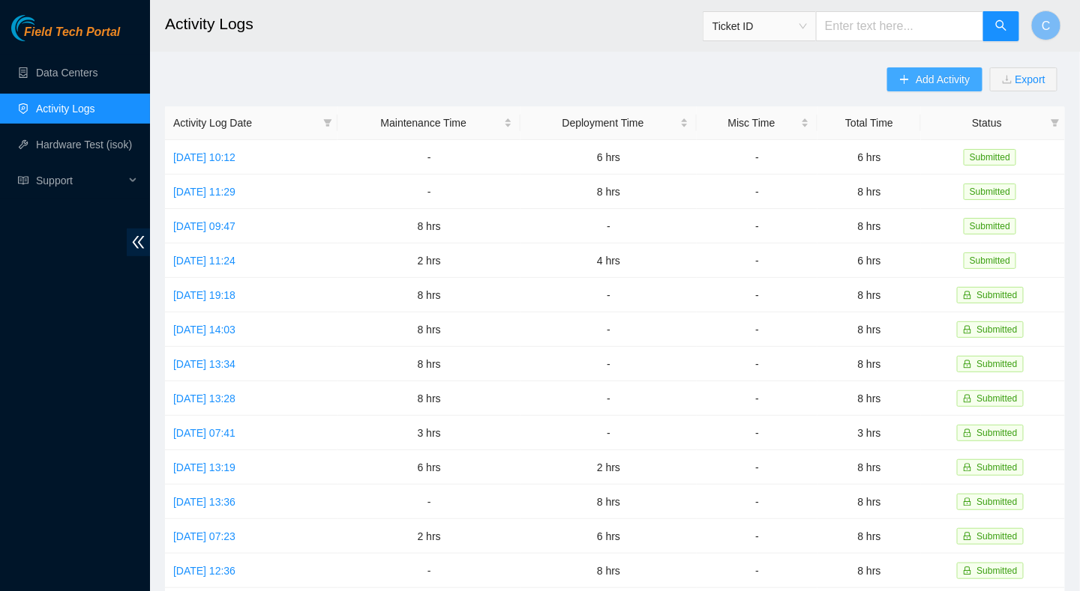
click at [930, 77] on span "Add Activity" at bounding box center [942, 79] width 54 height 16
